Goal: Navigation & Orientation: Find specific page/section

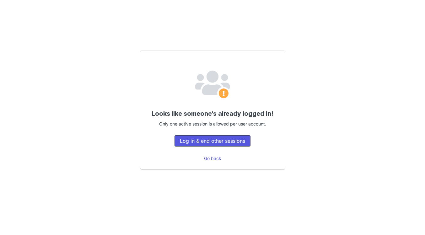
click at [211, 136] on button "Log in & end other sessions" at bounding box center [212, 140] width 76 height 11
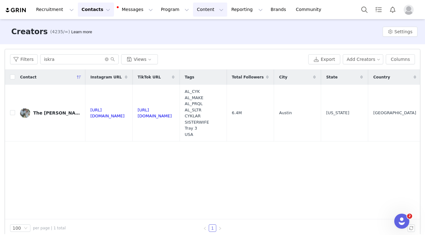
click at [193, 8] on button "Content Content" at bounding box center [210, 10] width 34 height 14
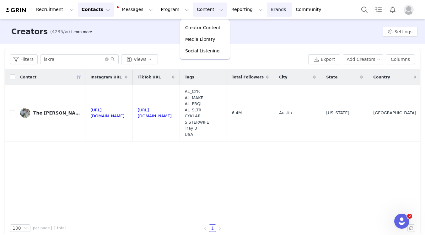
click at [267, 11] on link "Brands Brands" at bounding box center [279, 10] width 25 height 14
